Goal: Task Accomplishment & Management: Manage account settings

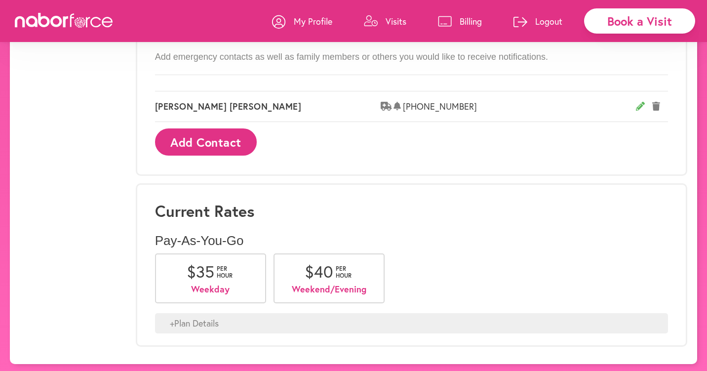
scroll to position [602, 0]
click at [190, 320] on div "+ Plan Details" at bounding box center [411, 323] width 513 height 21
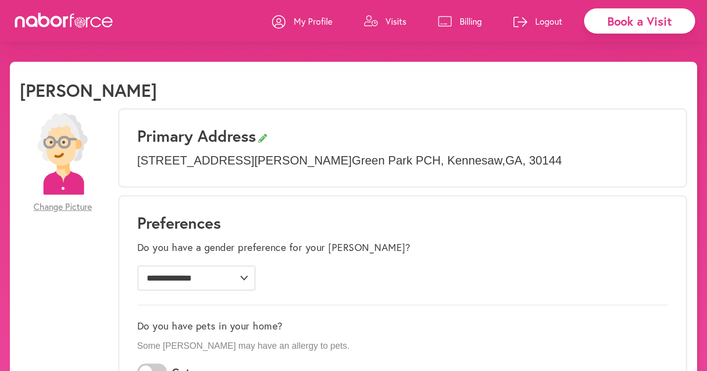
scroll to position [0, 0]
click at [398, 23] on p "Visits" at bounding box center [395, 21] width 21 height 12
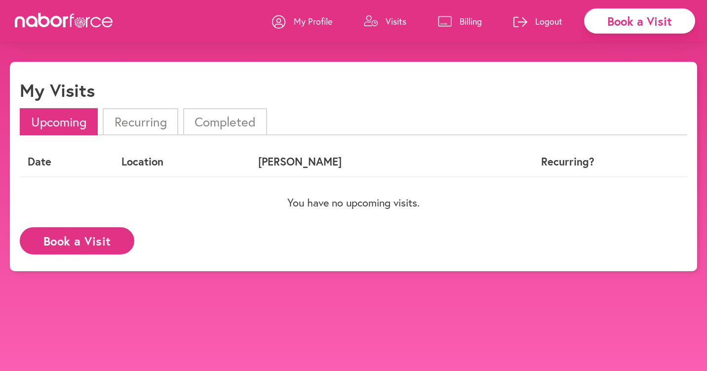
click at [111, 234] on button "Book a Visit" at bounding box center [77, 240] width 114 height 27
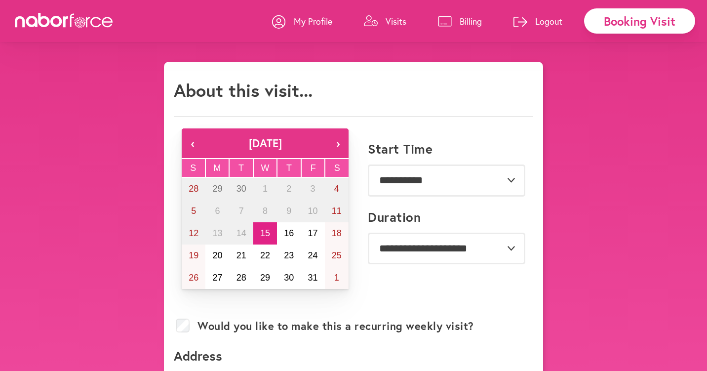
click at [396, 20] on p "Visits" at bounding box center [395, 21] width 21 height 12
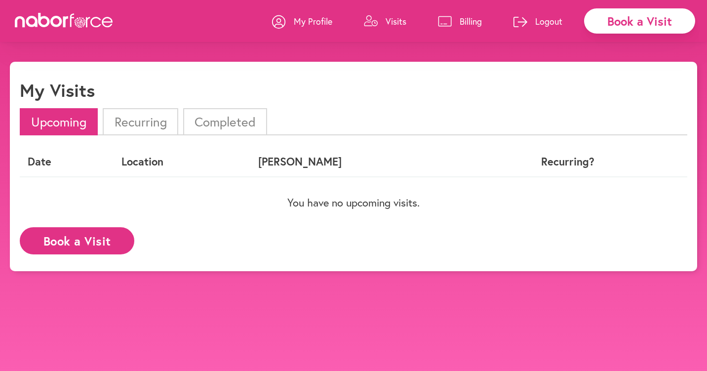
click at [321, 21] on p "My Profile" at bounding box center [313, 21] width 38 height 12
